Goal: Complete application form

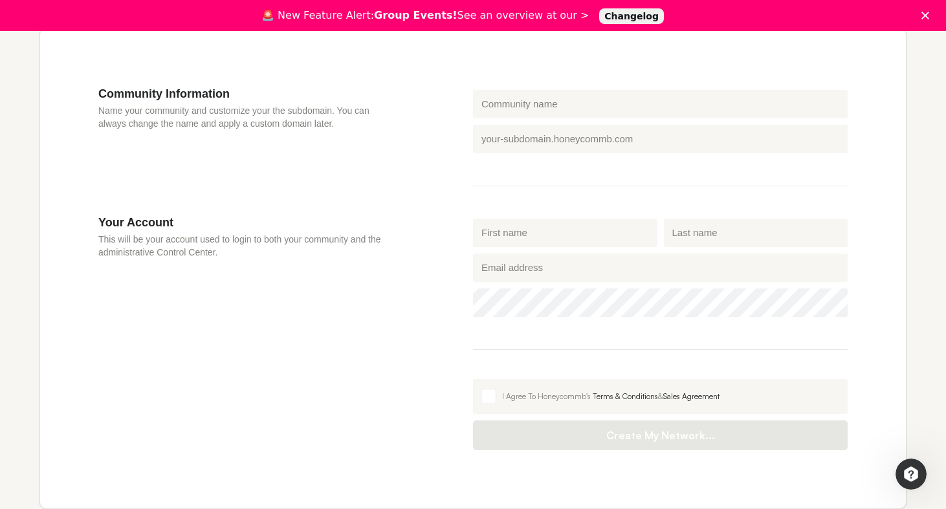
scroll to position [400, 0]
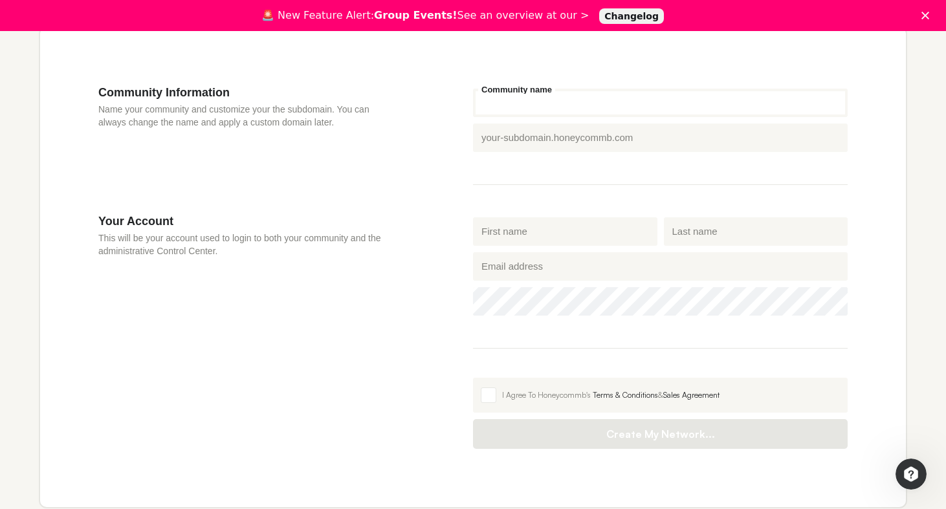
click at [507, 115] on input "Community name" at bounding box center [660, 103] width 375 height 28
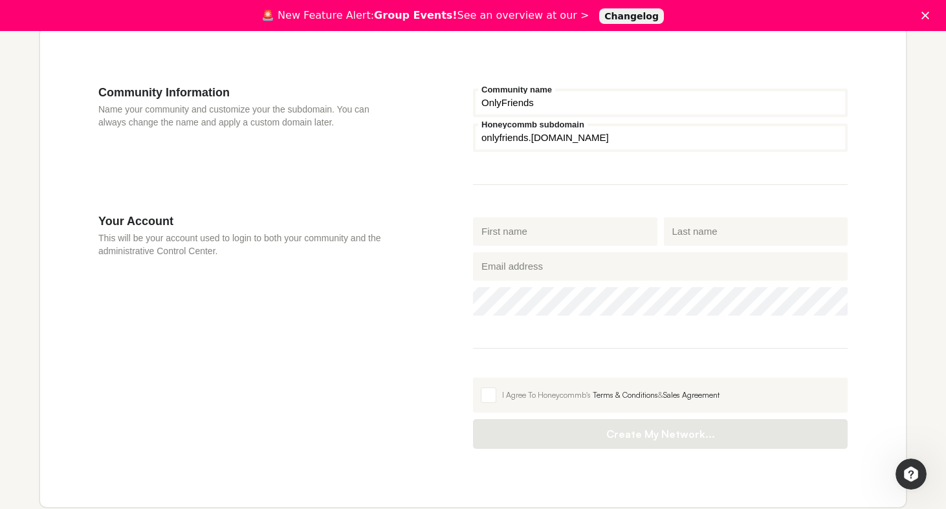
type input "OnlyFriends"
click at [513, 241] on input "First name" at bounding box center [565, 231] width 184 height 28
click at [527, 240] on input "First name" at bounding box center [565, 231] width 184 height 28
type input "W"
type input "BigW"
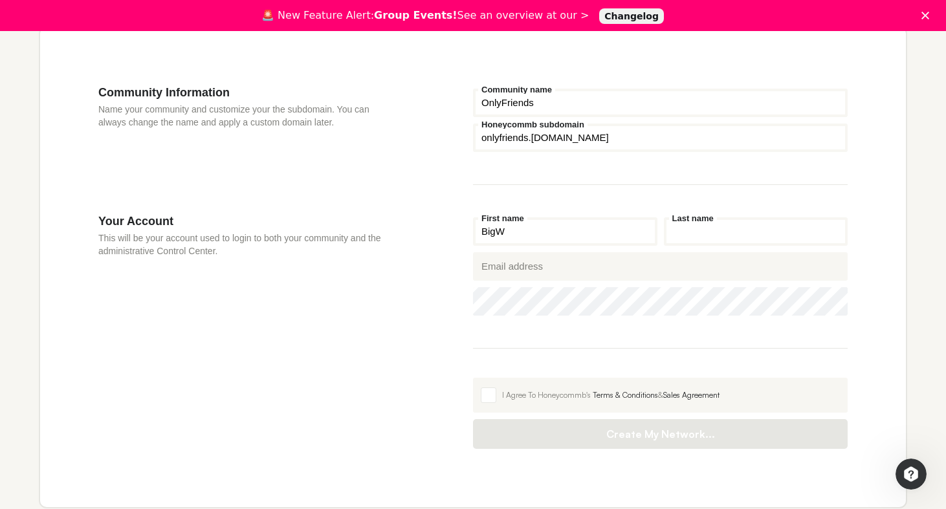
click at [706, 235] on input "Last name" at bounding box center [756, 231] width 184 height 28
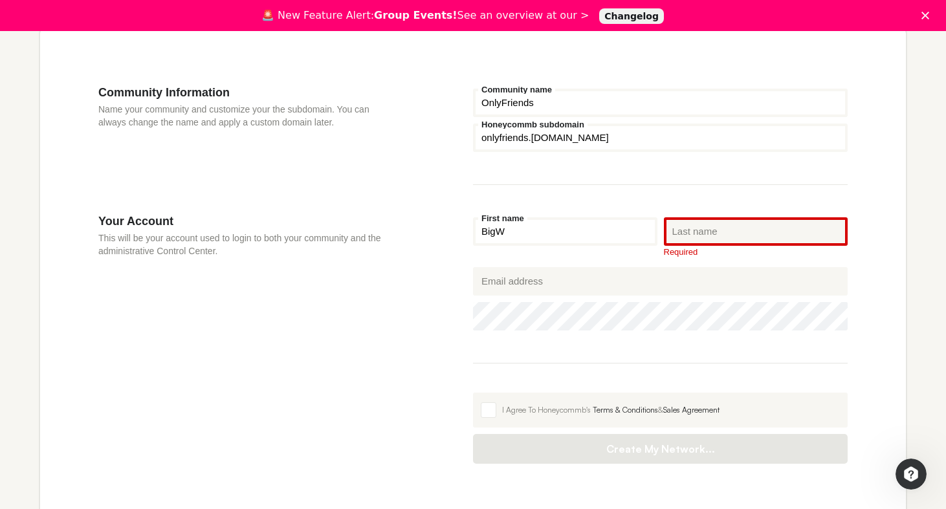
click at [400, 327] on div "Your Account This will be your account used to login to both your community and…" at bounding box center [285, 339] width 375 height 250
click at [687, 233] on input "Last name" at bounding box center [756, 231] width 184 height 28
type input "W"
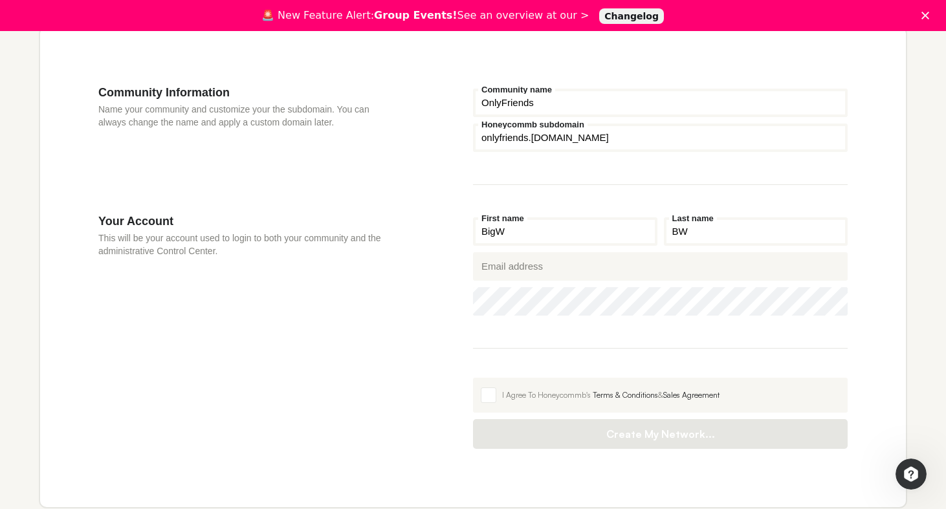
type input "BW"
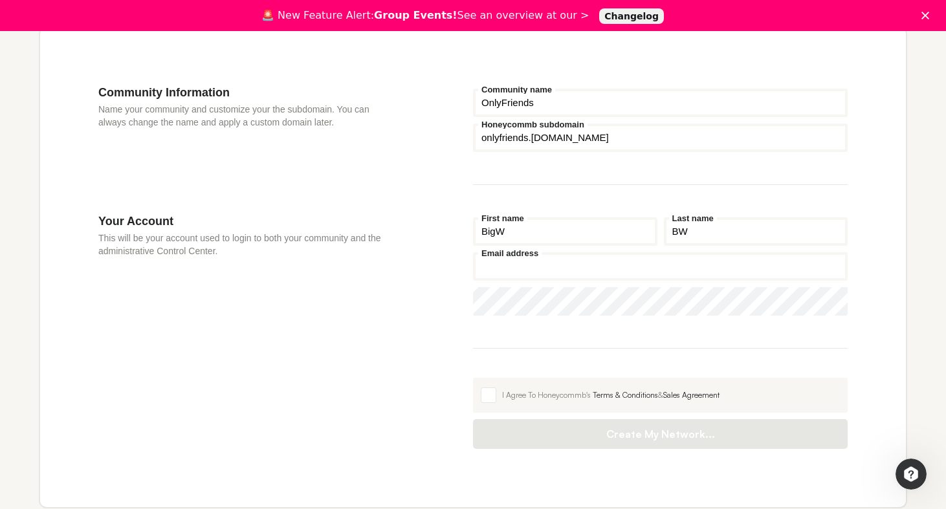
click at [527, 268] on input "Email address" at bounding box center [660, 266] width 375 height 28
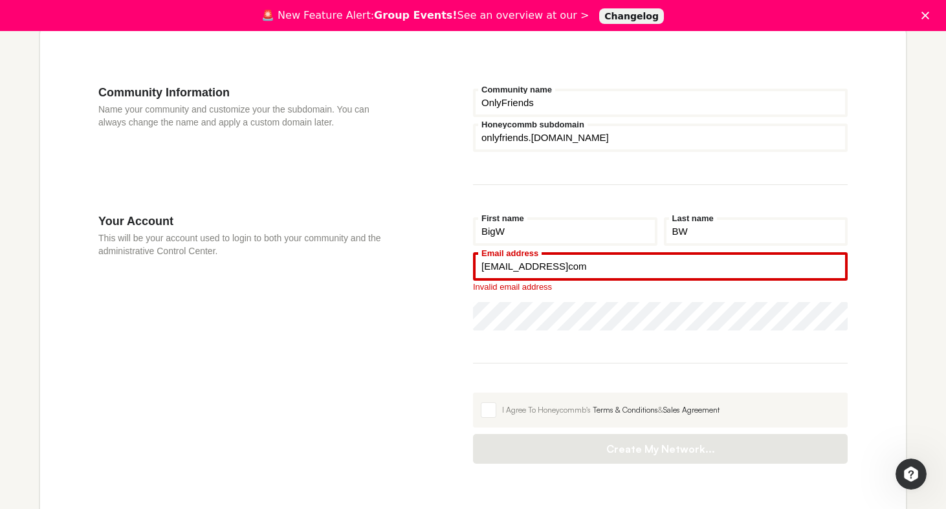
click at [574, 265] on input "theonlyfriendz@gmailcom" at bounding box center [660, 266] width 375 height 28
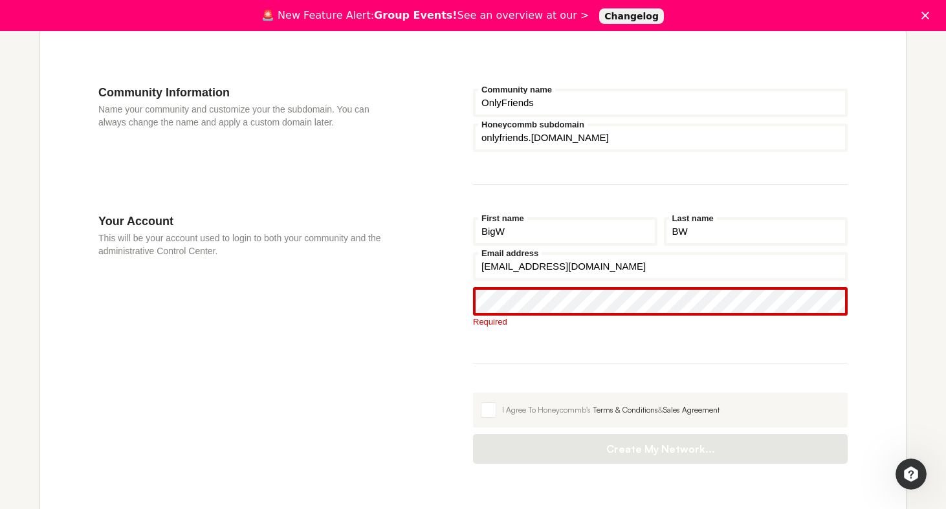
type input "[EMAIL_ADDRESS][DOMAIN_NAME]"
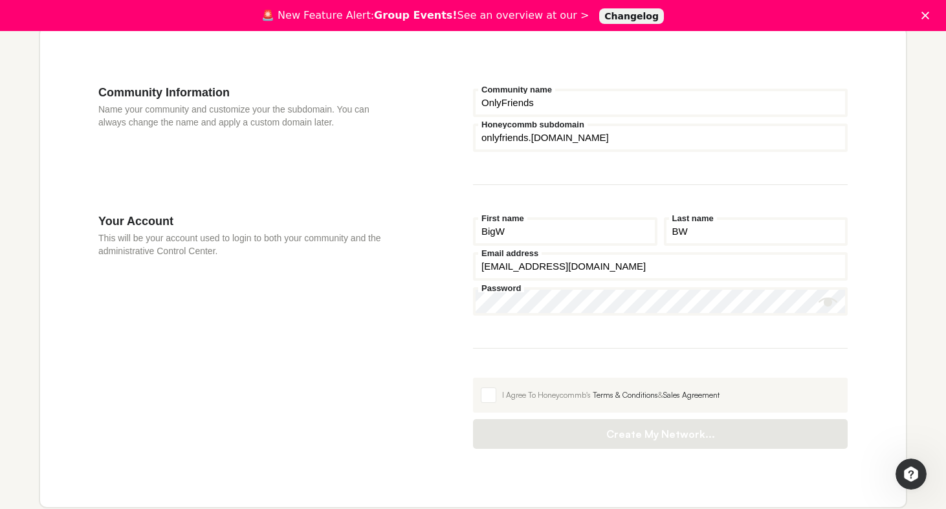
click at [335, 373] on div "Your Account This will be your account used to login to both your community and…" at bounding box center [285, 331] width 375 height 235
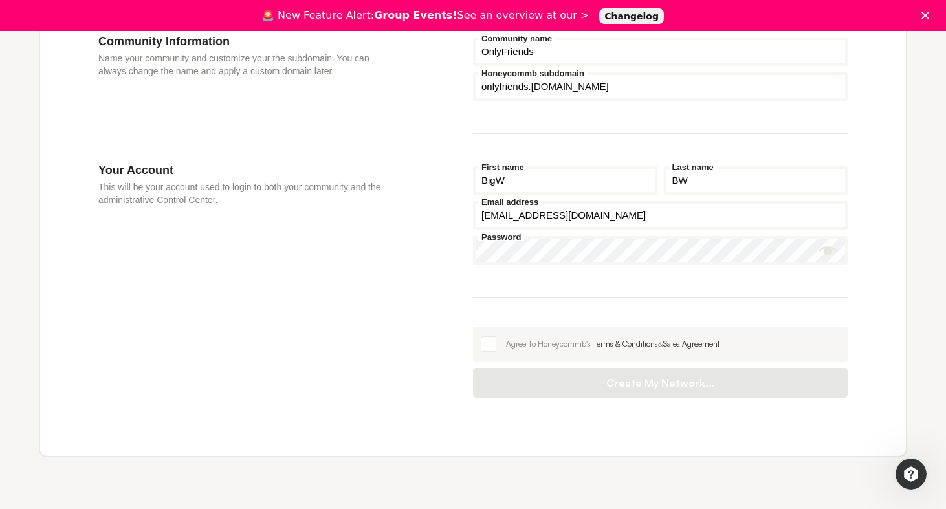
scroll to position [453, 0]
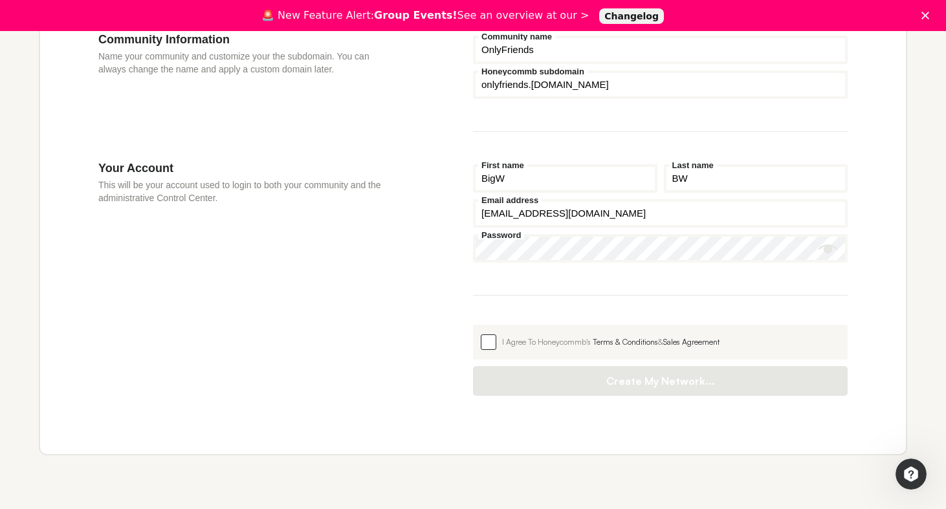
click at [479, 344] on label "I Agree To Honeycommb's Terms & Conditions & Sales Agreement" at bounding box center [660, 342] width 375 height 35
click at [473, 325] on input "I Agree To Honeycommb's Terms & Conditions & Sales Agreement" at bounding box center [473, 325] width 0 height 0
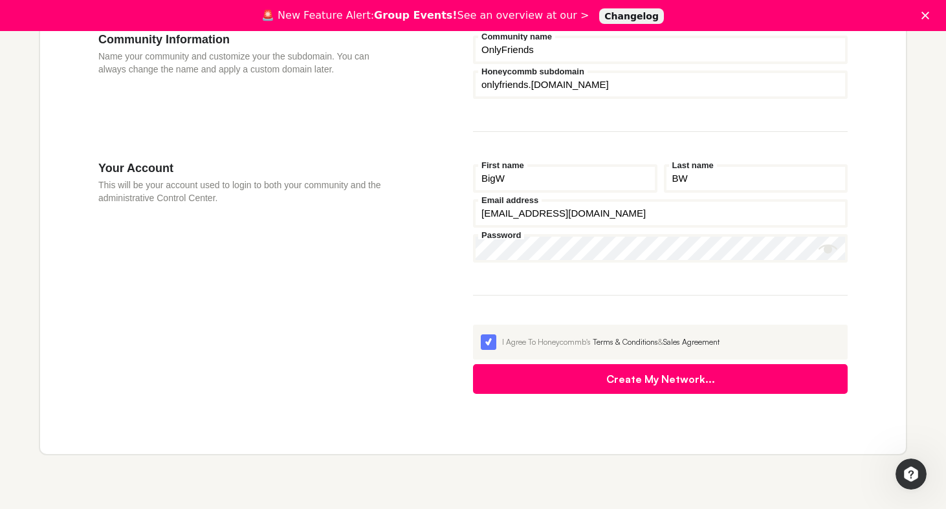
click at [504, 376] on button "Create My Network..." at bounding box center [660, 379] width 375 height 30
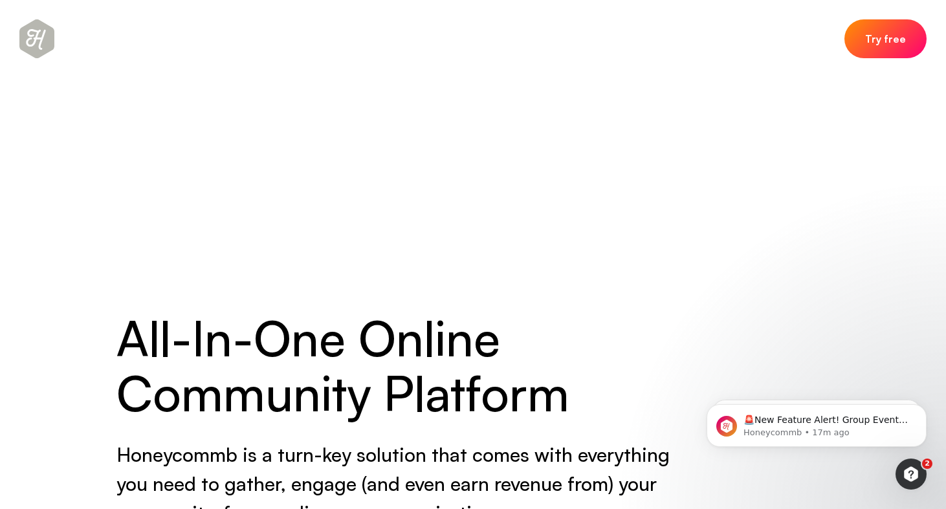
scroll to position [1086, 0]
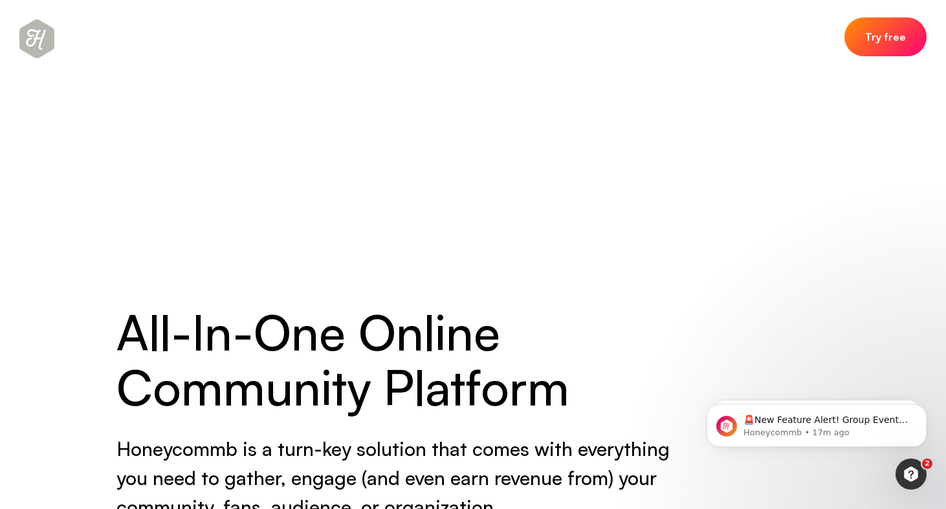
click at [883, 53] on link "Try free" at bounding box center [885, 36] width 82 height 39
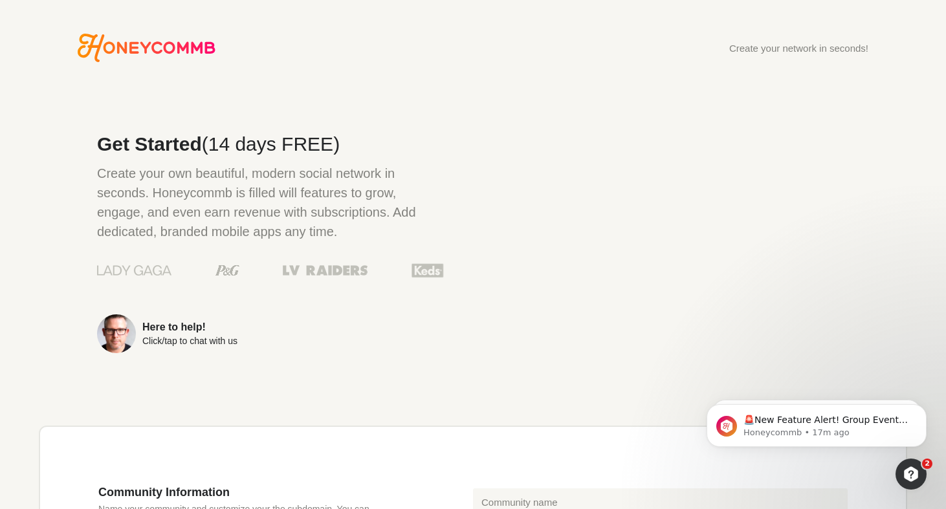
type input "[EMAIL_ADDRESS][DOMAIN_NAME]"
click at [174, 43] on icon "Honeycommb" at bounding box center [147, 48] width 138 height 28
